Goal: Obtain resource: Download file/media

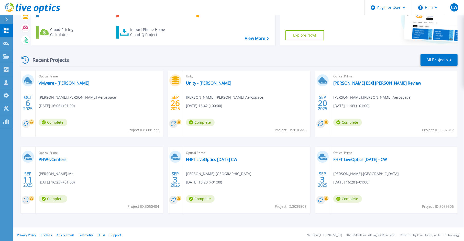
scroll to position [42, 0]
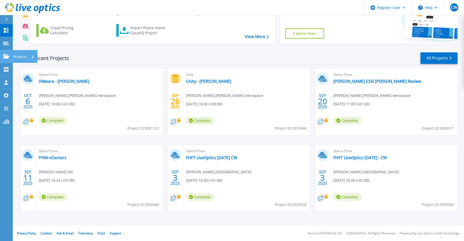
click at [8, 58] on icon at bounding box center [6, 56] width 6 height 4
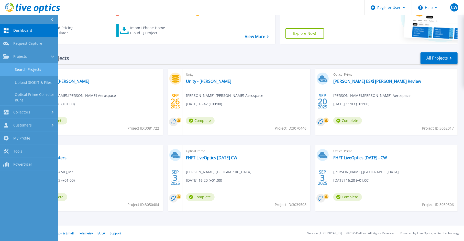
click at [30, 70] on link "Search Projects" at bounding box center [29, 69] width 58 height 13
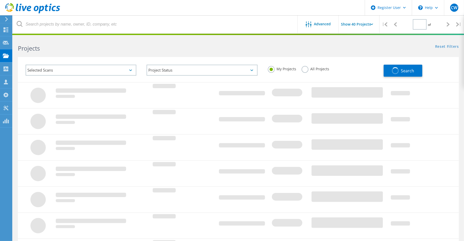
type input "1"
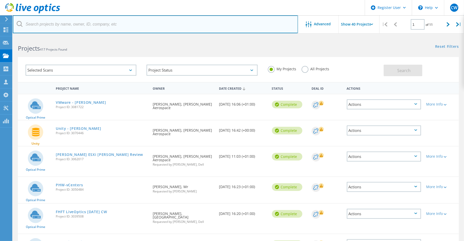
click at [68, 28] on input "text" at bounding box center [155, 24] width 285 height 18
type input "gully"
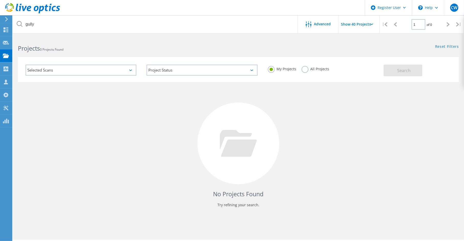
click at [304, 66] on label "All Projects" at bounding box center [315, 68] width 28 height 5
click at [0, 0] on input "All Projects" at bounding box center [0, 0] width 0 height 0
click at [395, 74] on button "Search" at bounding box center [403, 71] width 39 height 12
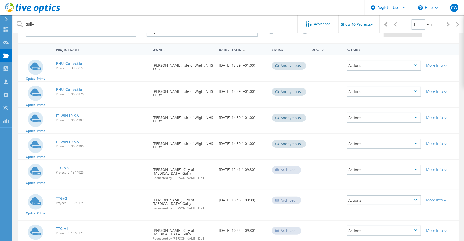
scroll to position [51, 0]
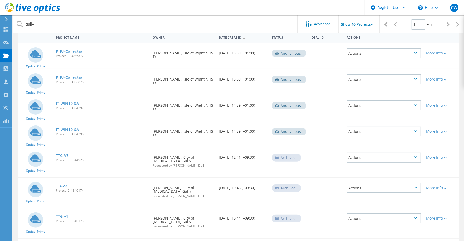
click at [68, 104] on link "IT-WIN10-SA" at bounding box center [67, 104] width 23 height 4
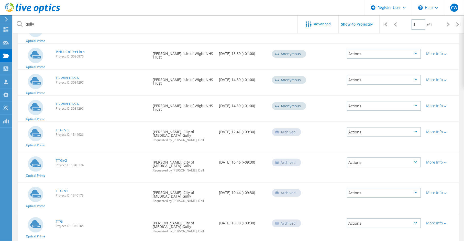
scroll to position [26, 0]
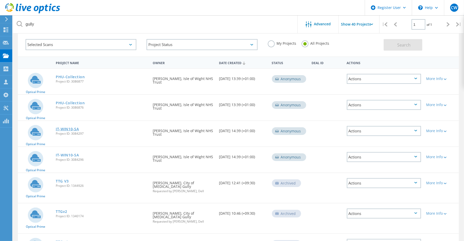
click at [68, 127] on link "IT-WIN10-SA" at bounding box center [67, 129] width 23 height 4
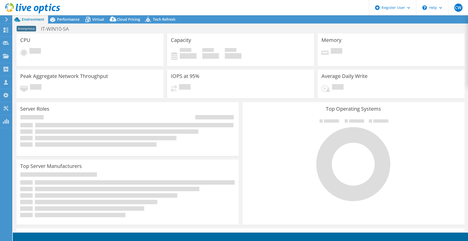
select select "USD"
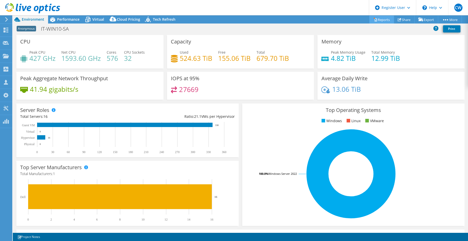
click at [379, 18] on link "Reports" at bounding box center [381, 20] width 25 height 8
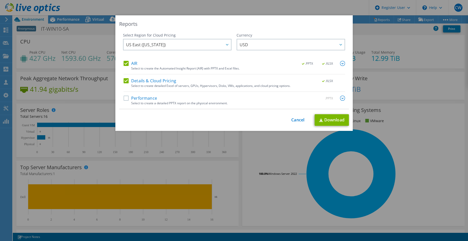
click at [124, 63] on label "AIR" at bounding box center [131, 63] width 14 height 5
click at [0, 0] on input "AIR" at bounding box center [0, 0] width 0 height 0
click at [331, 120] on link "Download" at bounding box center [332, 120] width 34 height 12
click at [346, 5] on div "Reports Select Region for Cloud Pricing Asia Pacific (Hong Kong) Asia Pacific (…" at bounding box center [234, 120] width 468 height 241
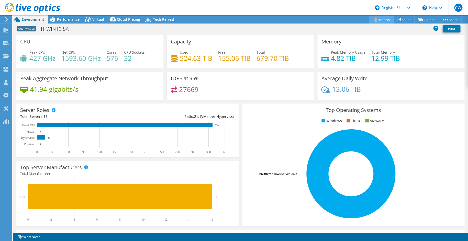
click at [378, 18] on link "Reports" at bounding box center [381, 20] width 25 height 8
